Goal: Task Accomplishment & Management: Complete application form

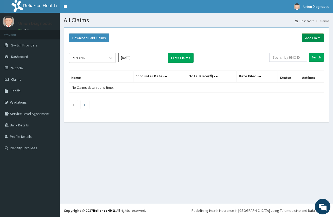
click at [307, 36] on link "Add Claim" at bounding box center [313, 38] width 22 height 9
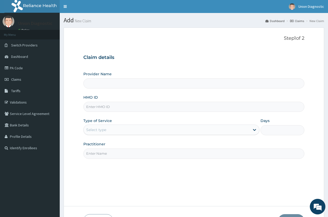
type input "Union Diagnostic- Yaba"
click at [145, 108] on input "HMO ID" at bounding box center [193, 107] width 221 height 10
type input "HIC/10086/A"
click at [148, 125] on div "Select type" at bounding box center [171, 130] width 176 height 10
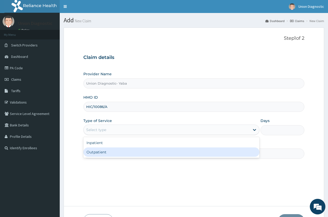
click at [119, 154] on div "Outpatient" at bounding box center [171, 152] width 176 height 9
type input "1"
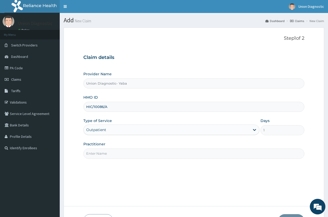
click at [133, 151] on input "Practitioner" at bounding box center [193, 154] width 221 height 10
type input "-"
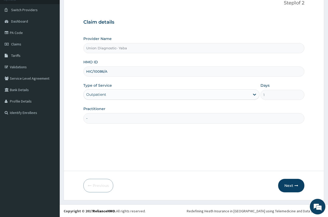
scroll to position [36, 0]
click at [284, 185] on button "Next" at bounding box center [291, 186] width 26 height 14
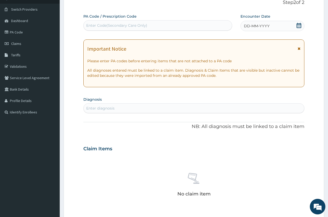
click at [246, 26] on span "DD-MM-YYYY" at bounding box center [257, 25] width 26 height 5
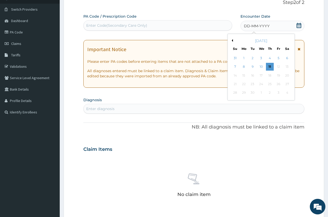
click at [233, 41] on button "Previous Month" at bounding box center [232, 40] width 3 height 3
click at [232, 41] on button "Previous Month" at bounding box center [232, 40] width 3 height 3
click at [290, 40] on button "Next Month" at bounding box center [291, 40] width 3 height 3
click at [271, 85] on div "21" at bounding box center [270, 84] width 8 height 8
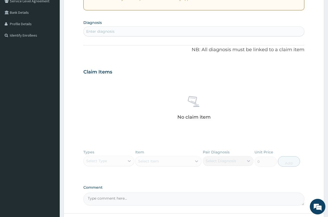
scroll to position [114, 0]
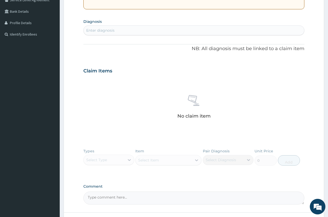
click at [217, 28] on div "Enter diagnosis" at bounding box center [194, 30] width 221 height 8
type input "CHEST"
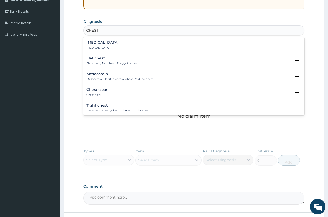
click at [139, 41] on div "Chest pain Chest pain" at bounding box center [194, 45] width 215 height 9
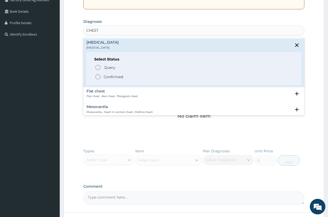
click at [109, 75] on p "Confirmed" at bounding box center [113, 76] width 19 height 5
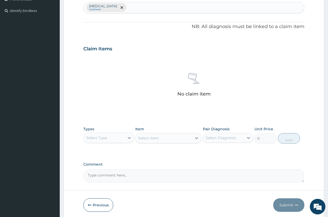
scroll to position [158, 0]
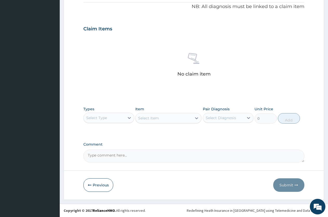
click at [102, 115] on div "Select Type" at bounding box center [96, 117] width 21 height 5
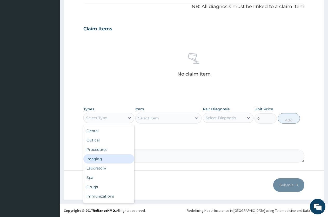
click at [102, 159] on div "Imaging" at bounding box center [108, 158] width 51 height 9
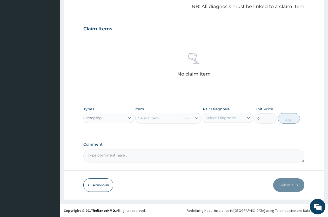
click at [154, 116] on div "Select Item" at bounding box center [168, 118] width 66 height 10
click at [136, 153] on textarea "Comment" at bounding box center [193, 156] width 221 height 13
type textarea "PA/FBEE9E"
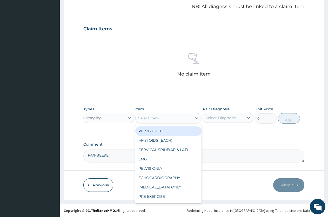
click at [162, 114] on div "Select Item" at bounding box center [164, 118] width 56 height 8
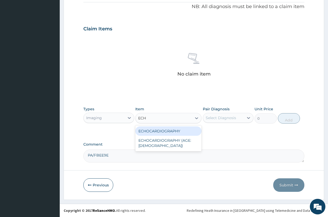
type input "ECHO"
click at [187, 130] on div "ECHOCARDIOGRAPHY" at bounding box center [168, 131] width 66 height 9
type input "33750"
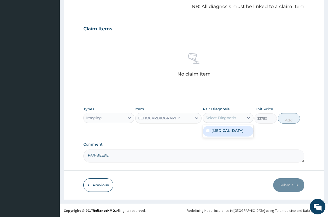
click at [223, 118] on div "Select Diagnosis" at bounding box center [221, 117] width 30 height 5
click at [221, 131] on label "Chest pain" at bounding box center [228, 130] width 32 height 5
checkbox input "true"
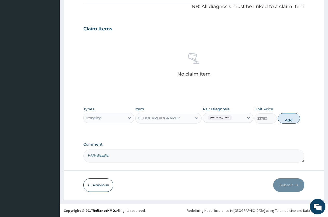
click at [290, 119] on button "Add" at bounding box center [289, 118] width 22 height 10
type input "0"
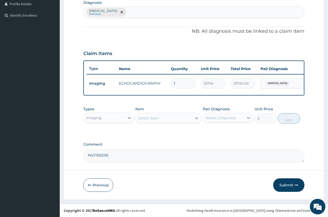
click at [162, 117] on div "Select Item" at bounding box center [164, 118] width 56 height 8
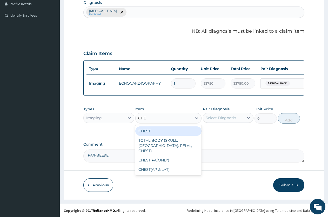
type input "CHES"
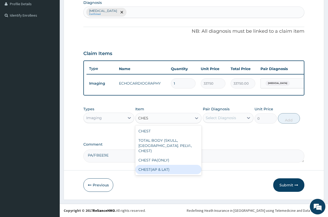
click at [163, 165] on div "CHEST(AP & LAT)" at bounding box center [168, 169] width 66 height 9
type input "4950"
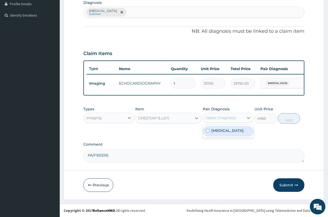
click at [211, 115] on div "Select Diagnosis" at bounding box center [221, 117] width 30 height 5
click at [213, 133] on div "Chest pain" at bounding box center [228, 131] width 51 height 11
checkbox input "true"
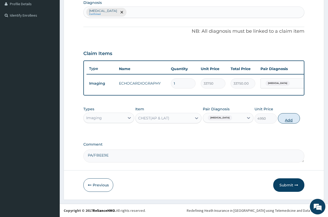
click at [286, 116] on button "Add" at bounding box center [289, 118] width 22 height 10
type input "0"
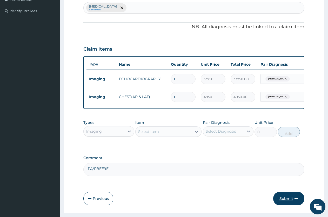
click at [286, 202] on button "Submit" at bounding box center [288, 199] width 31 height 14
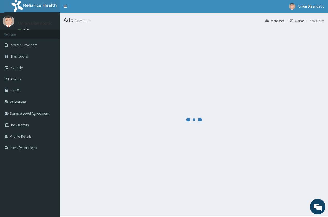
scroll to position [0, 0]
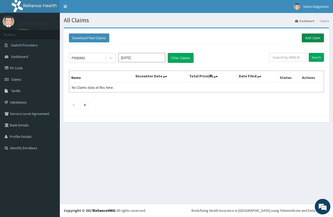
click at [308, 34] on link "Add Claim" at bounding box center [313, 38] width 22 height 9
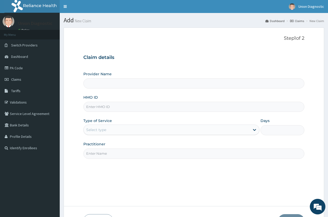
type input "Union Diagnostic- Yaba"
drag, startPoint x: 322, startPoint y: 29, endPoint x: 256, endPoint y: 21, distance: 67.2
click at [305, 30] on form "Step 1 of 2 Claim details Provider Name Union Diagnostic- Yaba HMO ID Type of S…" at bounding box center [194, 132] width 261 height 208
